Goal: Transaction & Acquisition: Download file/media

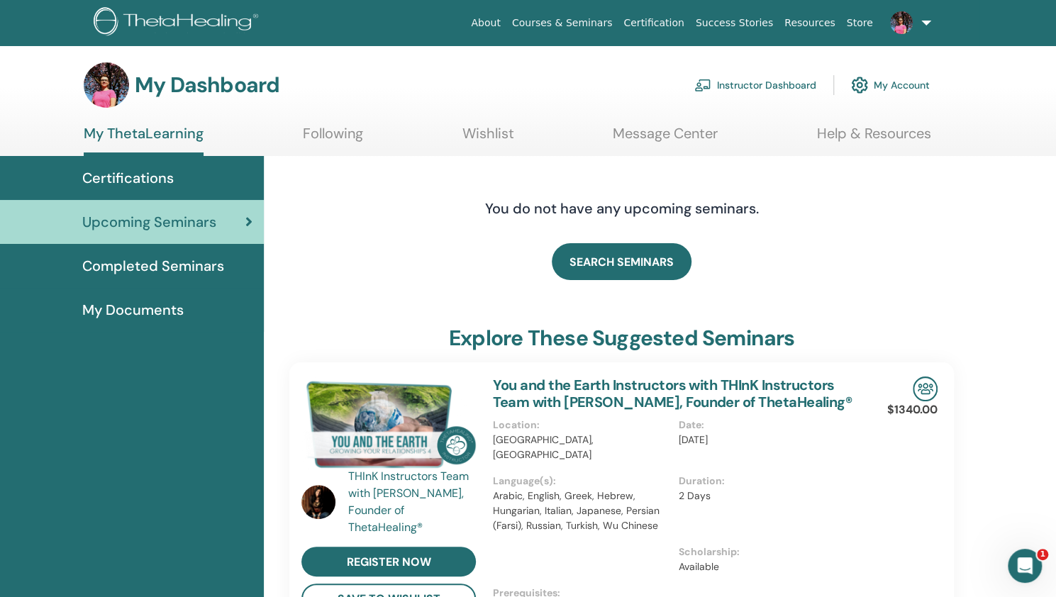
click at [179, 270] on span "Completed Seminars" at bounding box center [153, 265] width 142 height 21
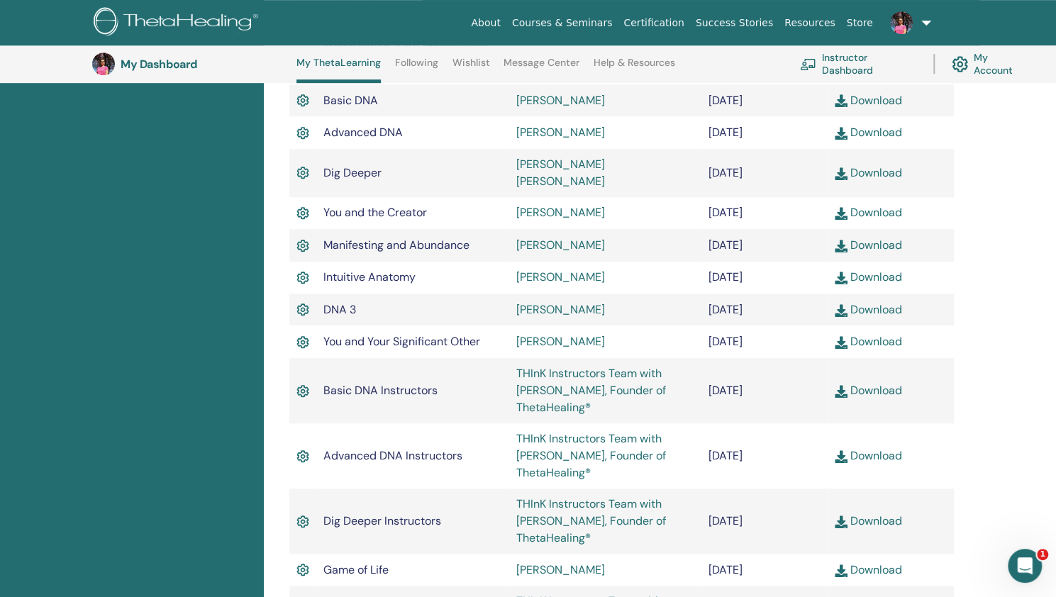
scroll to position [512, 0]
click at [875, 448] on link "Download" at bounding box center [867, 455] width 67 height 15
click at [880, 513] on link "Download" at bounding box center [867, 520] width 67 height 15
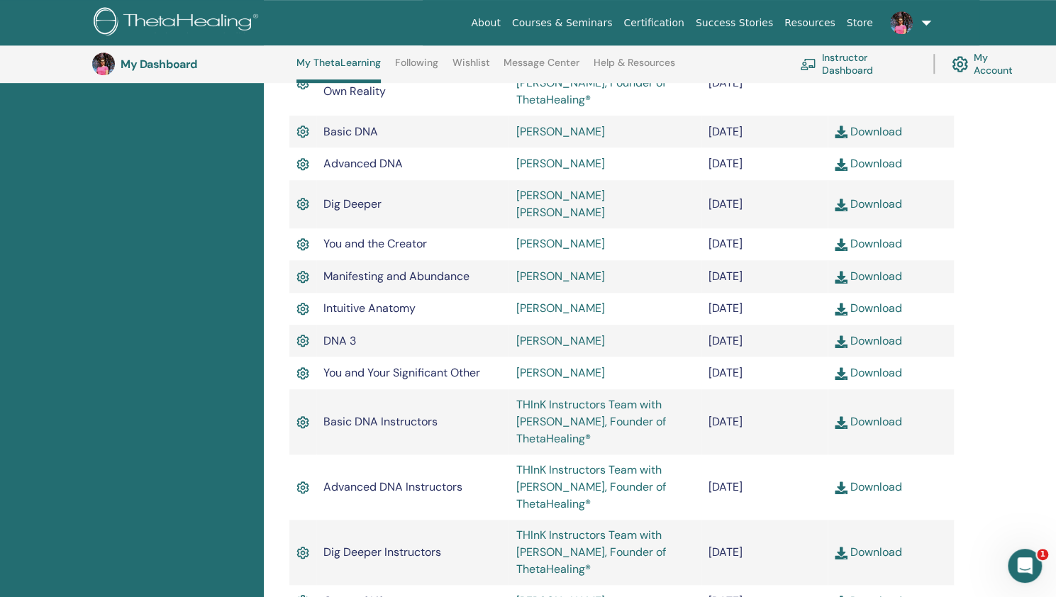
scroll to position [479, 0]
click at [882, 132] on link "Download" at bounding box center [867, 132] width 67 height 15
click at [882, 168] on link "Download" at bounding box center [867, 164] width 67 height 15
click at [880, 201] on link "Download" at bounding box center [867, 205] width 67 height 15
click at [875, 237] on link "Download" at bounding box center [867, 244] width 67 height 15
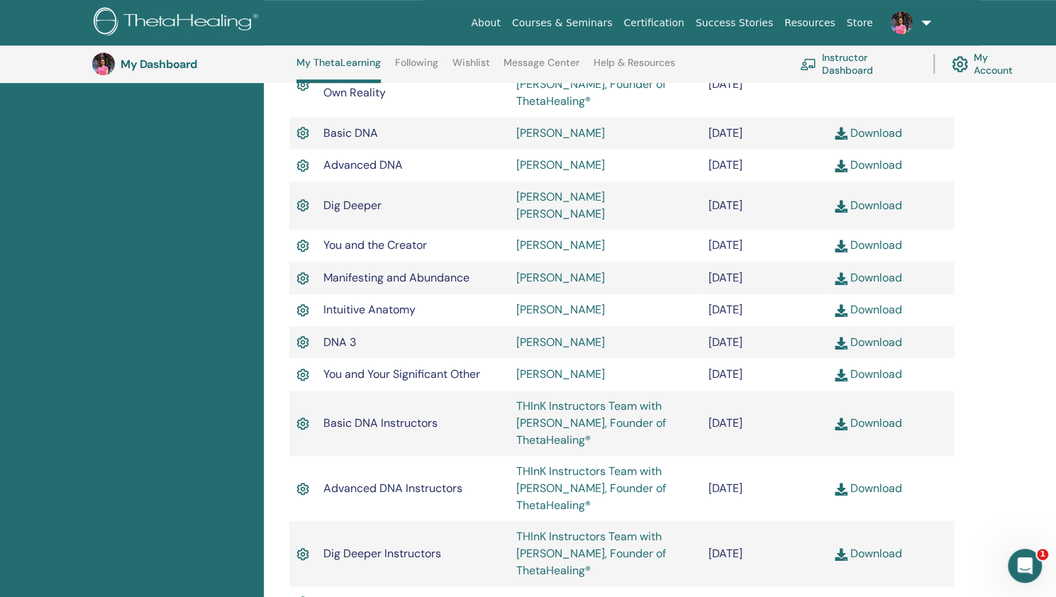
click at [871, 270] on link "Download" at bounding box center [867, 277] width 67 height 15
click at [661, 294] on td "[PERSON_NAME]" at bounding box center [604, 310] width 193 height 32
click at [886, 302] on link "Download" at bounding box center [867, 309] width 67 height 15
click at [869, 335] on link "Download" at bounding box center [867, 342] width 67 height 15
click at [866, 367] on link "Download" at bounding box center [867, 374] width 67 height 15
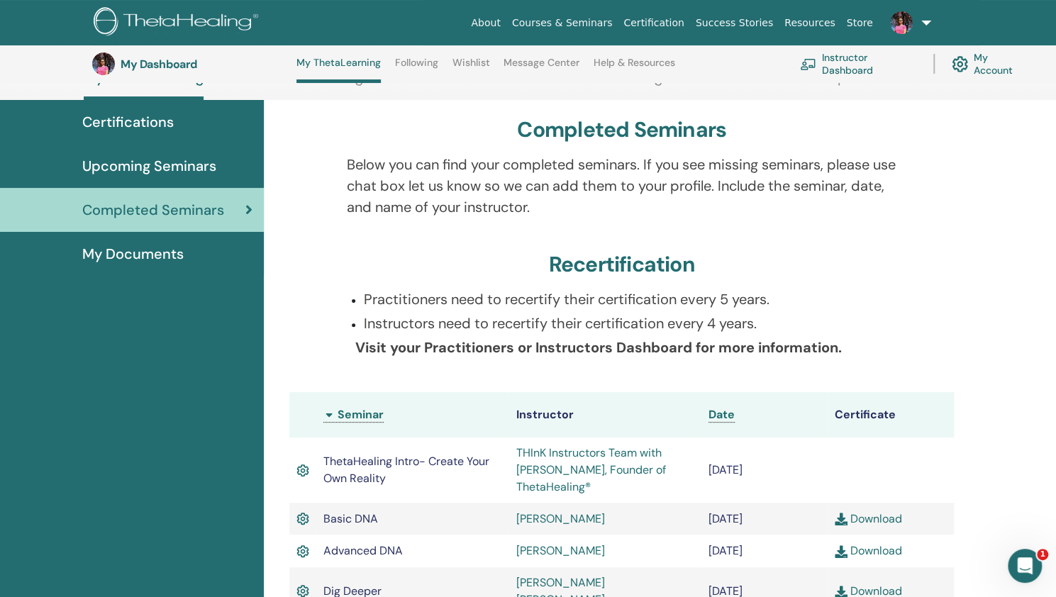
scroll to position [163, 0]
